Goal: Complete application form

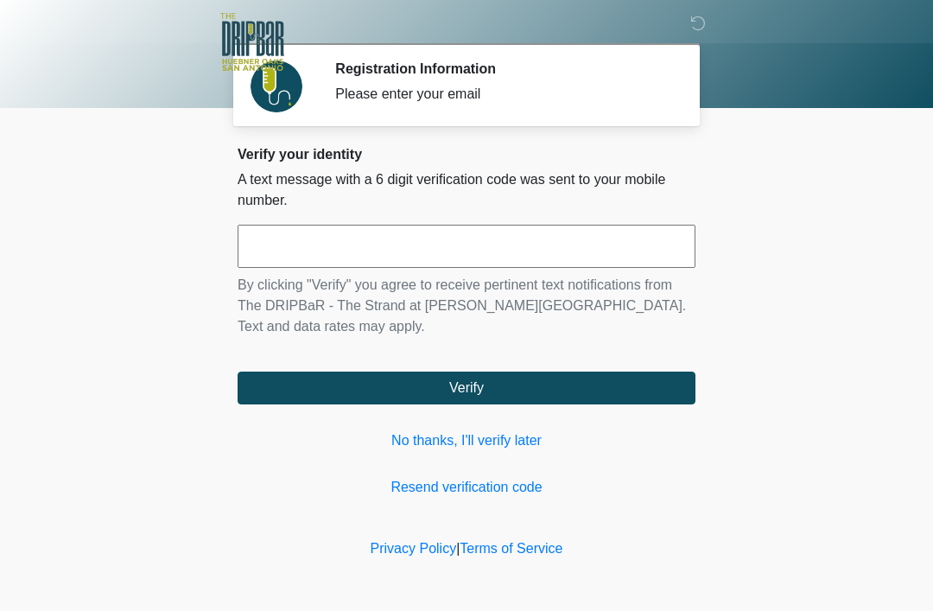
click at [485, 234] on input "text" at bounding box center [467, 246] width 458 height 43
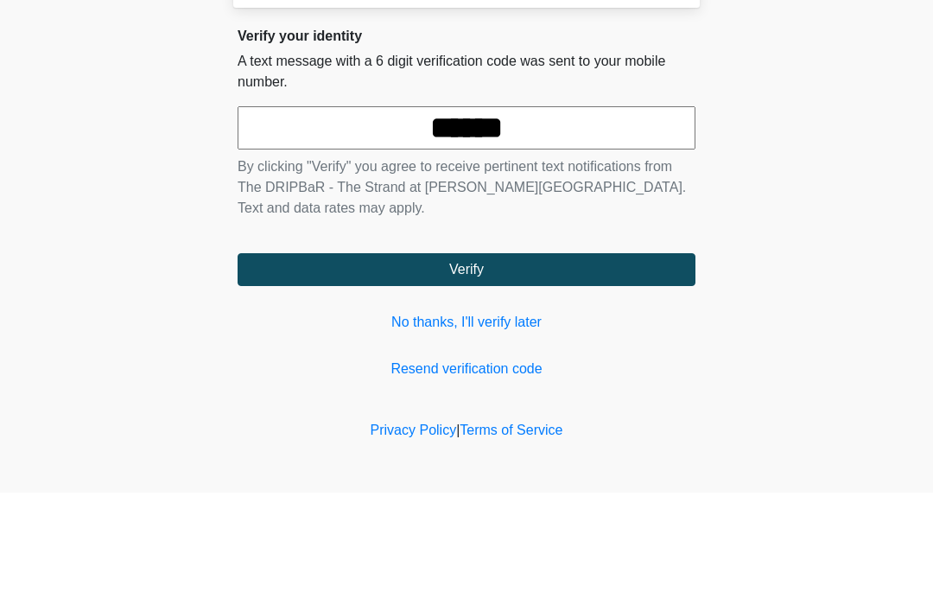
type input "******"
click at [466, 371] on button "Verify" at bounding box center [467, 387] width 458 height 33
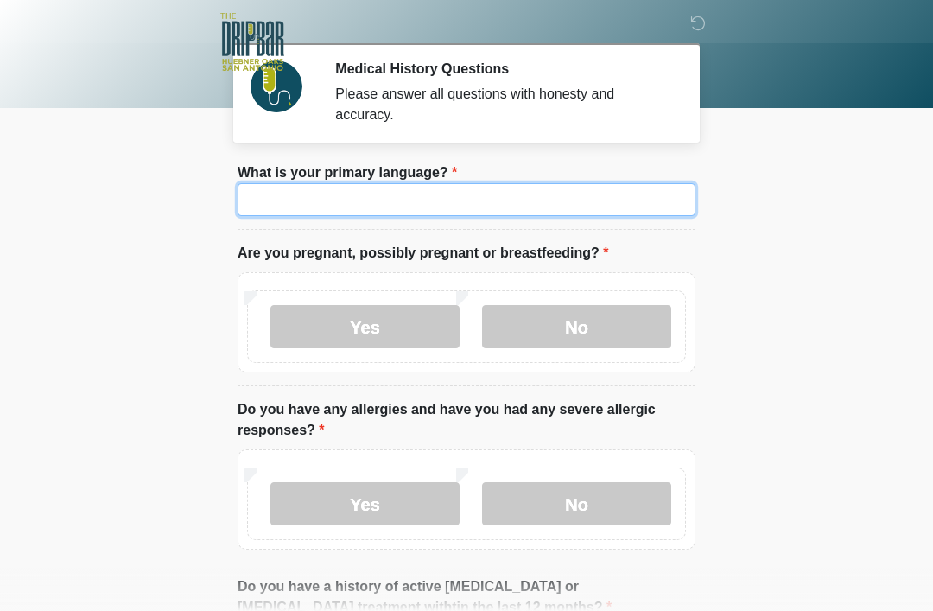
click at [494, 213] on input "What is your primary language?" at bounding box center [467, 199] width 458 height 33
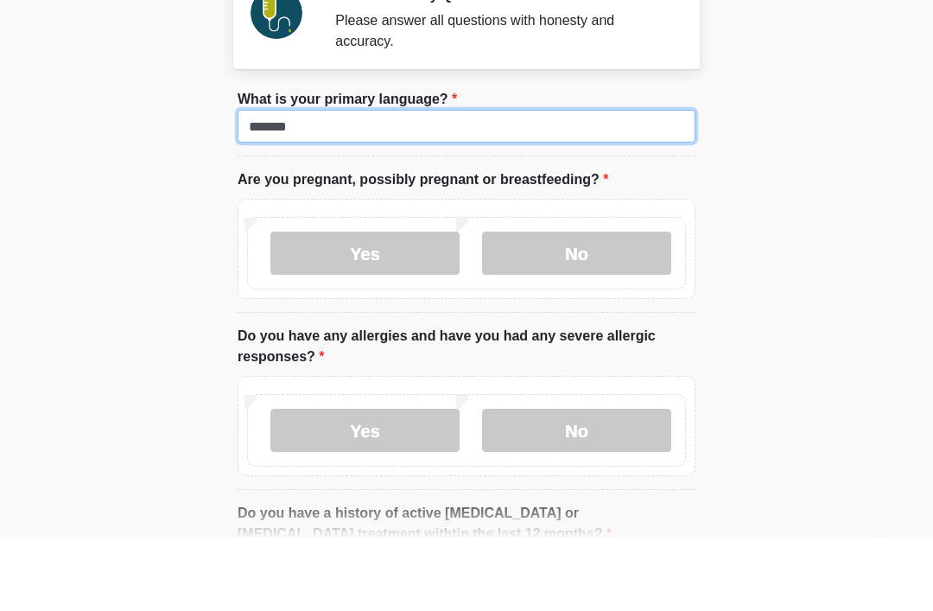
type input "*******"
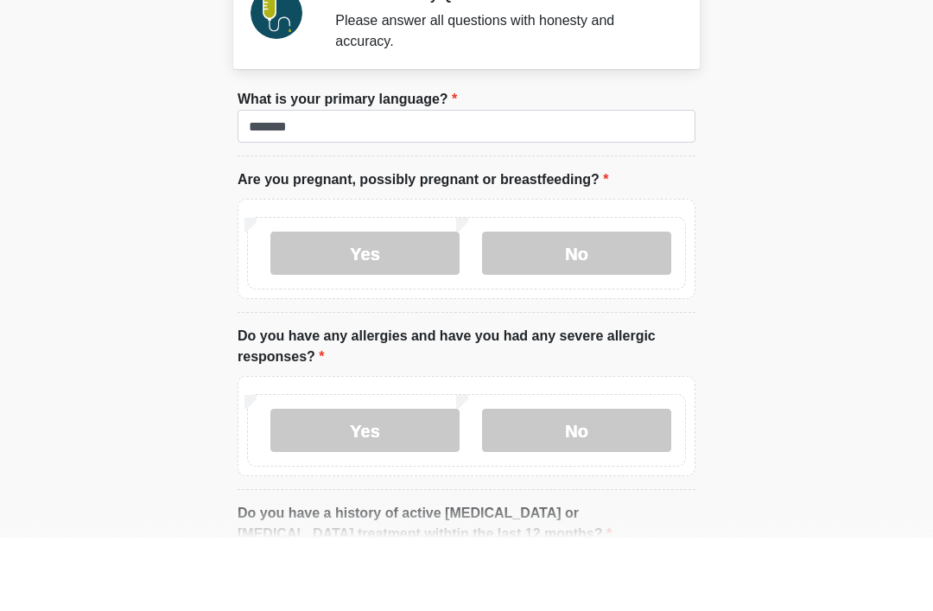
click at [587, 305] on label "No" at bounding box center [576, 326] width 189 height 43
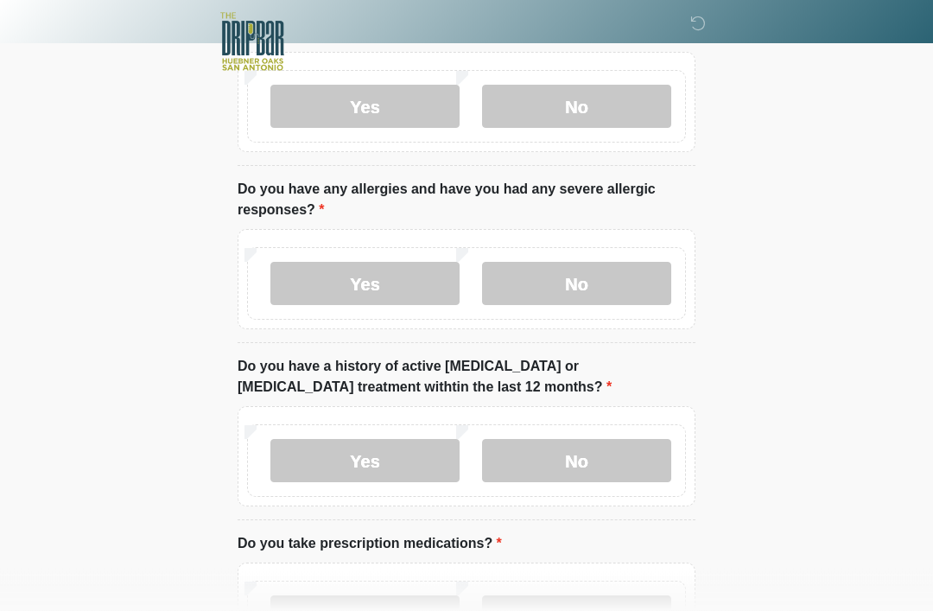
click at [618, 294] on label "No" at bounding box center [576, 284] width 189 height 43
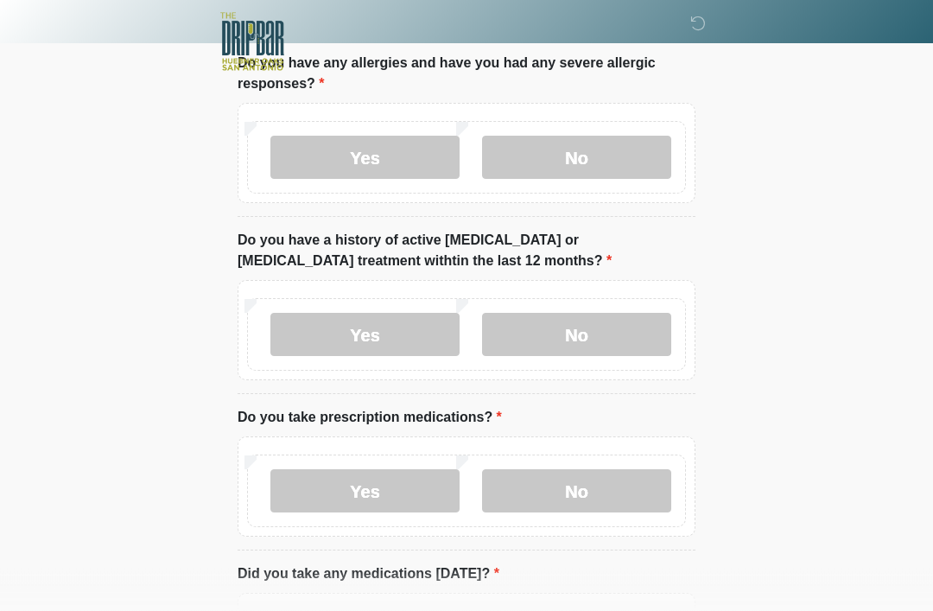
scroll to position [346, 0]
click at [629, 342] on label "No" at bounding box center [576, 334] width 189 height 43
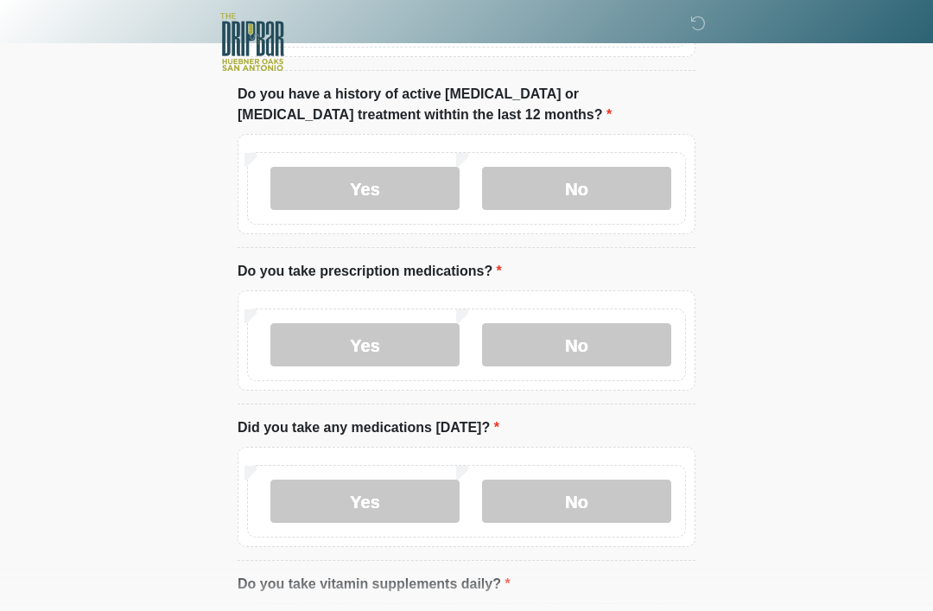
scroll to position [492, 0]
click at [647, 352] on label "No" at bounding box center [576, 345] width 189 height 43
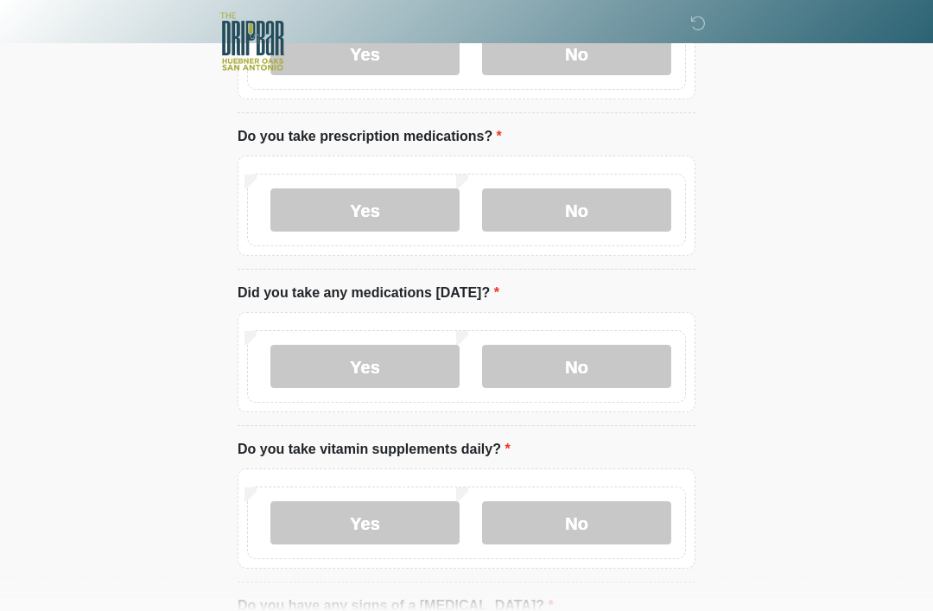
click at [635, 384] on label "No" at bounding box center [576, 367] width 189 height 43
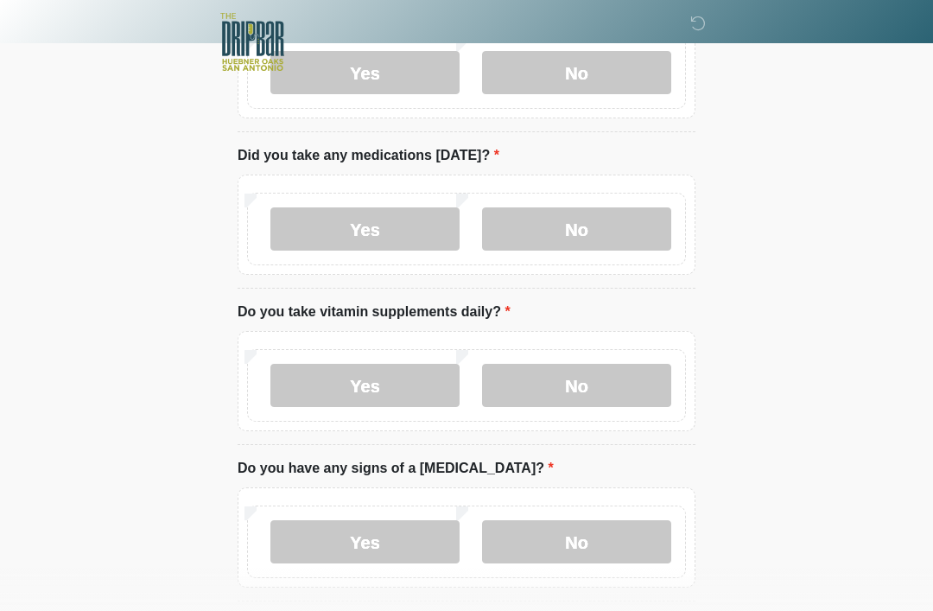
click at [624, 384] on label "No" at bounding box center [576, 385] width 189 height 43
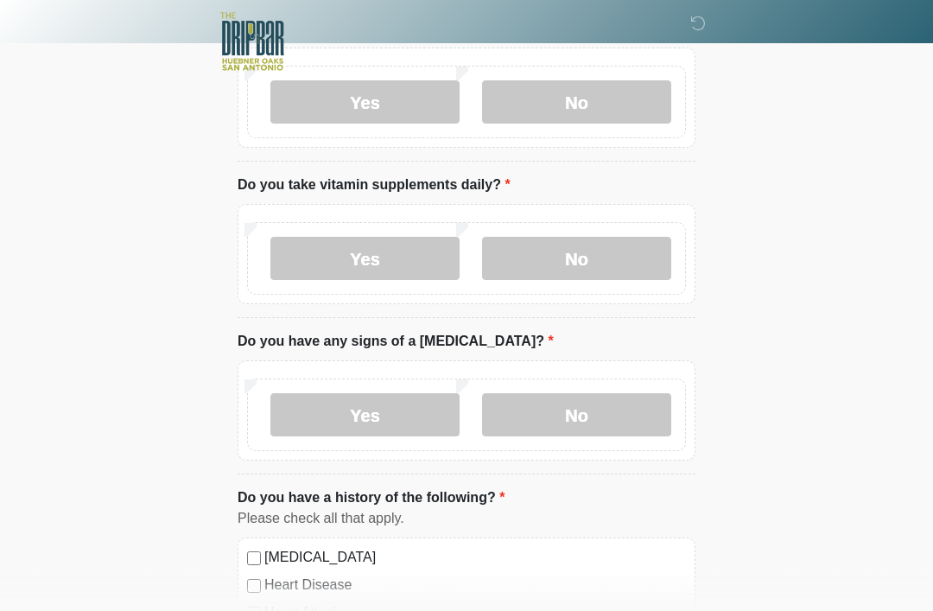
click at [646, 409] on label "No" at bounding box center [576, 415] width 189 height 43
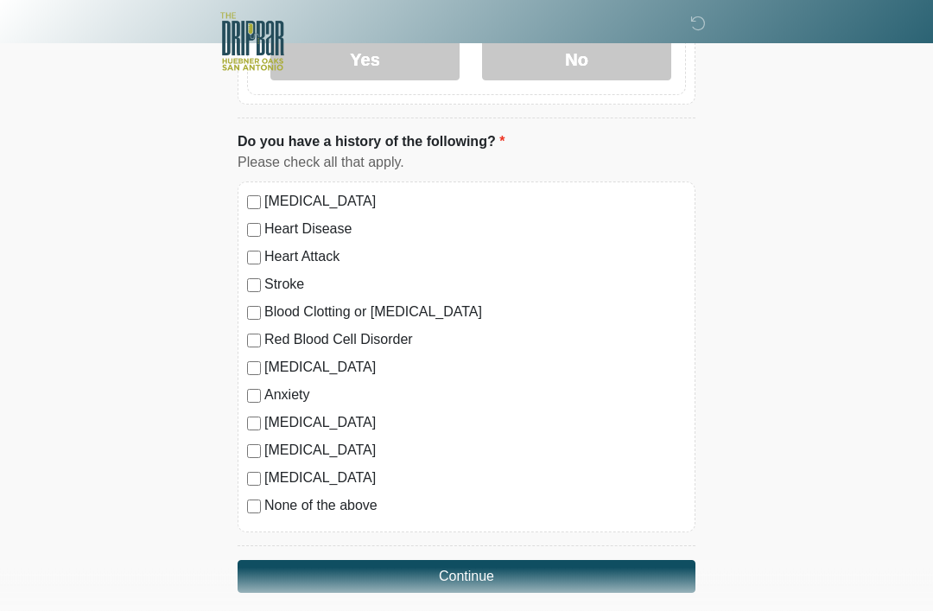
scroll to position [1264, 0]
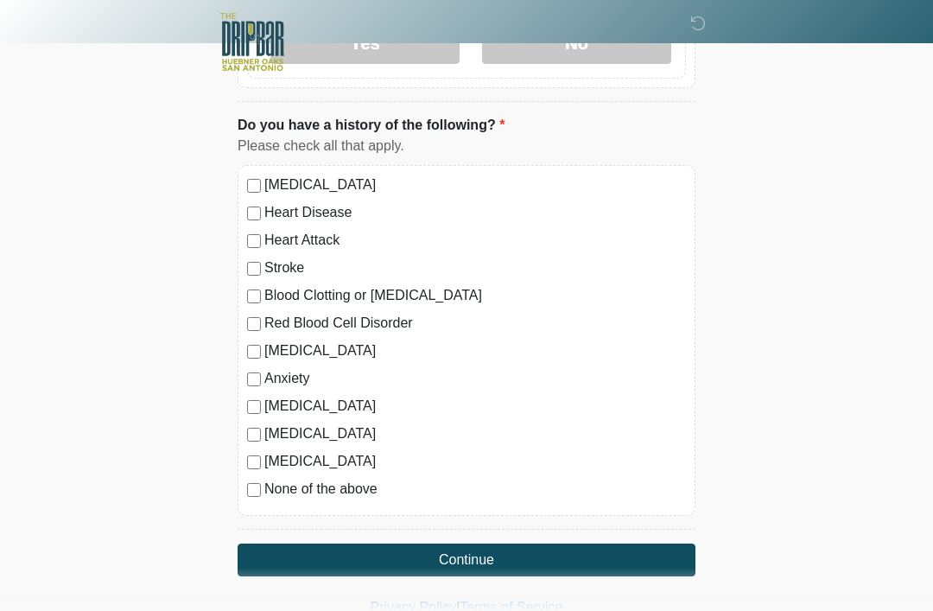
click at [262, 511] on div "High Blood Pressure Heart Disease Heart Attack Stroke Blood Clotting or Bleedin…" at bounding box center [467, 340] width 458 height 351
click at [542, 566] on button "Continue" at bounding box center [467, 559] width 458 height 33
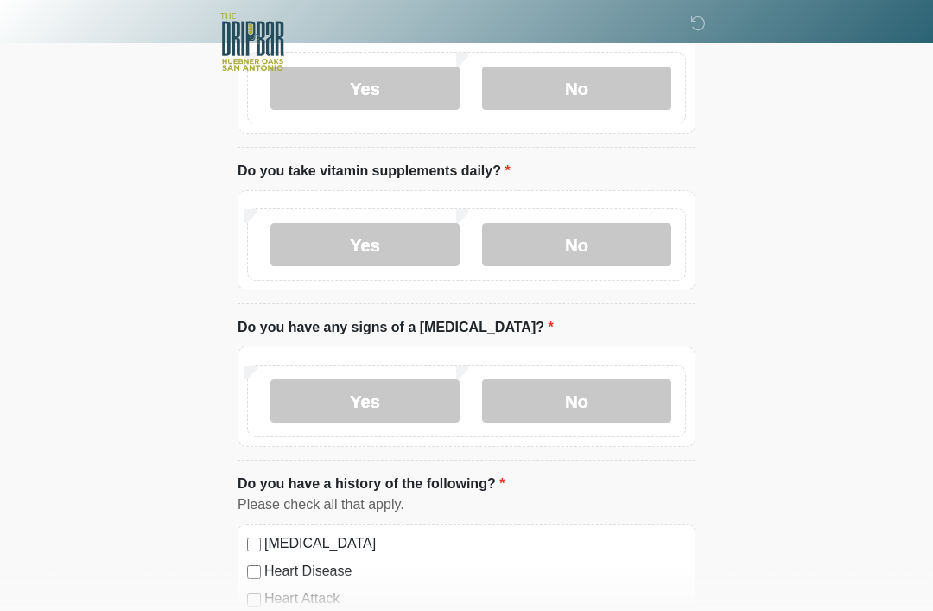
scroll to position [0, 0]
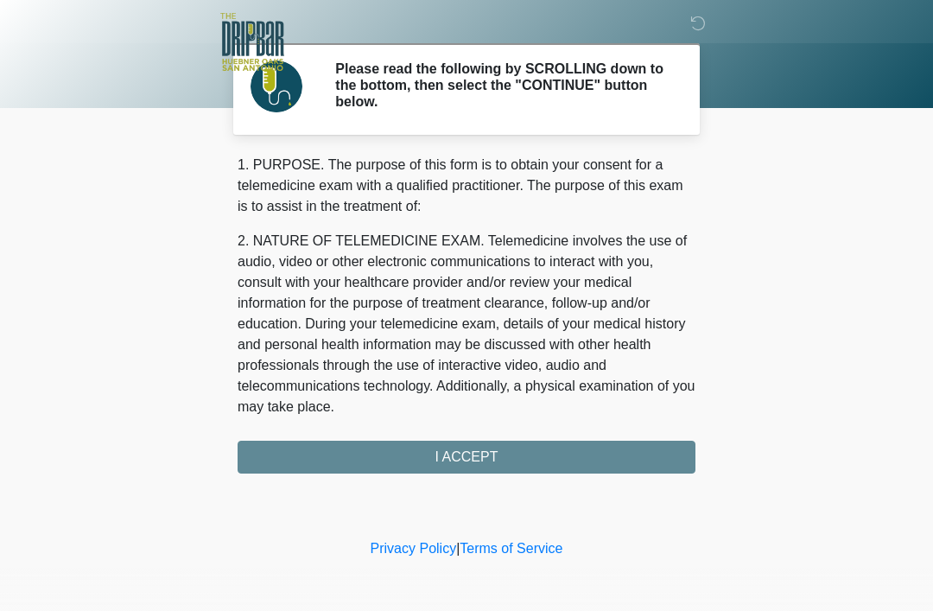
click at [599, 454] on div "1. PURPOSE. The purpose of this form is to obtain your consent for a telemedici…" at bounding box center [467, 314] width 458 height 319
click at [492, 466] on div "1. PURPOSE. The purpose of this form is to obtain your consent for a telemedici…" at bounding box center [467, 314] width 458 height 319
click at [531, 457] on div "1. PURPOSE. The purpose of this form is to obtain your consent for a telemedici…" at bounding box center [467, 314] width 458 height 319
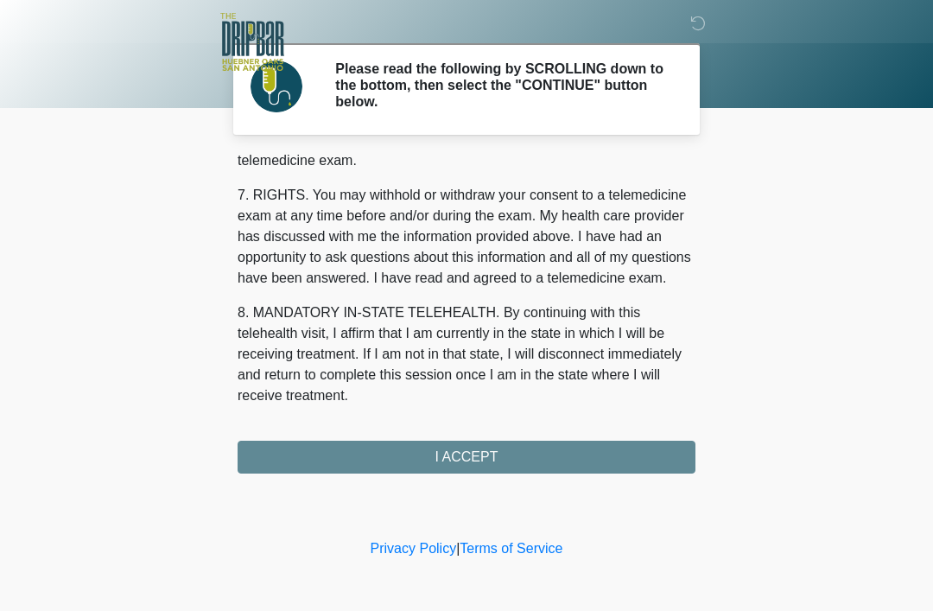
scroll to position [758, 0]
click at [490, 453] on button "I ACCEPT" at bounding box center [467, 457] width 458 height 33
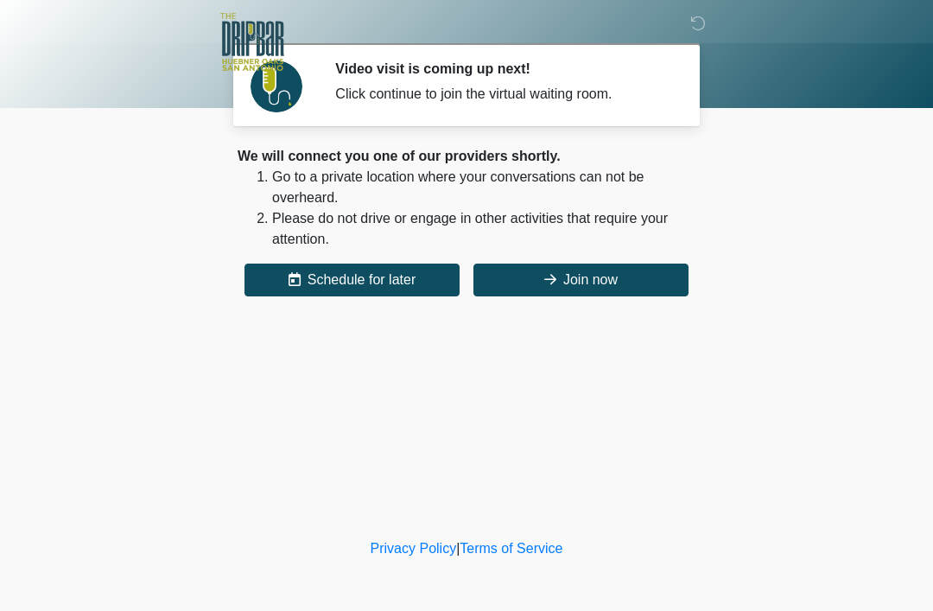
click at [616, 295] on button "Join now" at bounding box center [580, 279] width 215 height 33
